Goal: Transaction & Acquisition: Download file/media

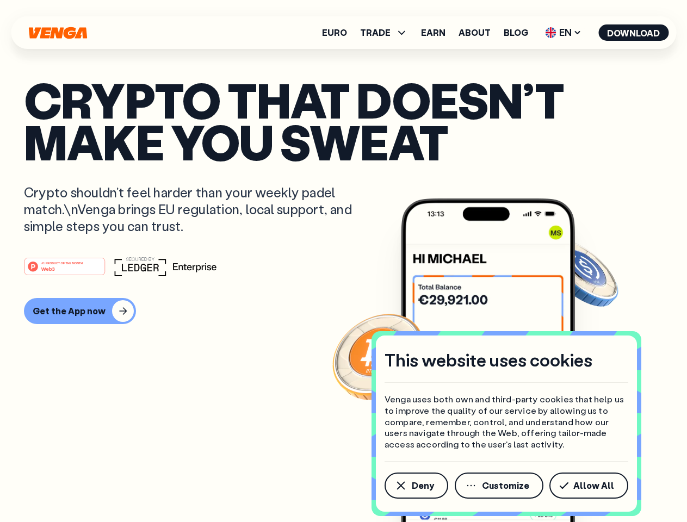
click at [343, 261] on div "#1 PRODUCT OF THE MONTH Web3" at bounding box center [343, 267] width 639 height 20
click at [416, 486] on span "Deny" at bounding box center [423, 485] width 22 height 9
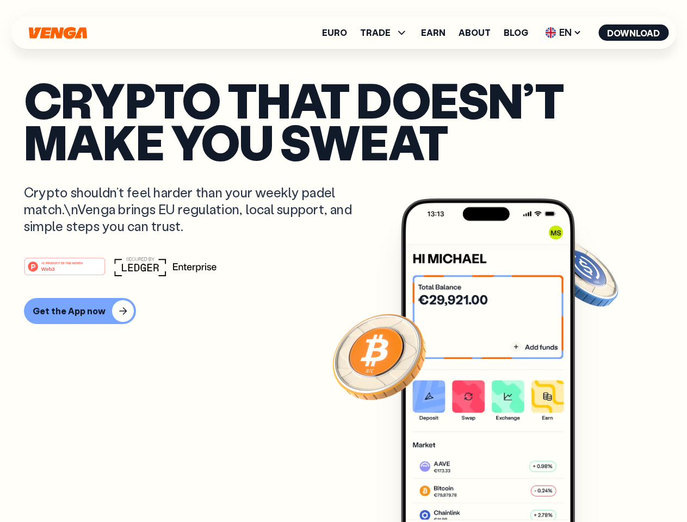
click at [500, 486] on img at bounding box center [488, 381] width 174 height 364
click at [591, 486] on article "Crypto that doesn’t make you sweat Crypto shouldn’t feel harder than your weekl…" at bounding box center [343, 283] width 639 height 408
click at [387, 33] on span "TRADE" at bounding box center [375, 32] width 30 height 9
click at [564, 33] on span "EN" at bounding box center [563, 32] width 44 height 17
click at [634, 33] on button "Download" at bounding box center [633, 32] width 70 height 16
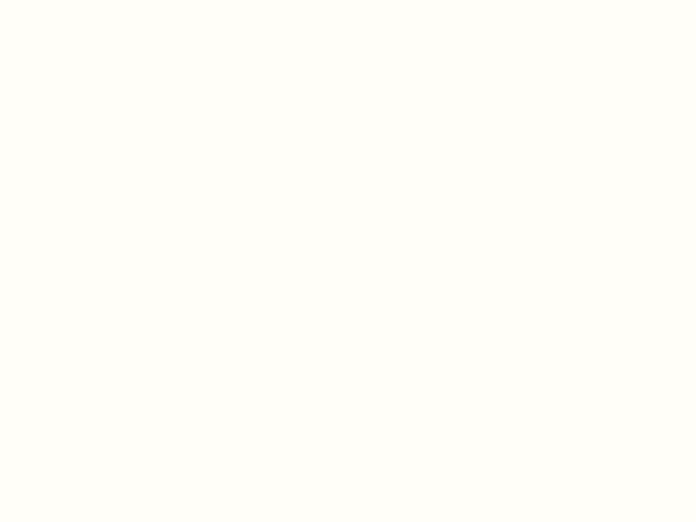
click at [78, 0] on html "This website uses cookies Venga uses both own and third-party cookies that help…" at bounding box center [348, 0] width 696 height 0
click at [66, 0] on html "This website uses cookies Venga uses both own and third-party cookies that help…" at bounding box center [348, 0] width 696 height 0
